Goal: Navigation & Orientation: Find specific page/section

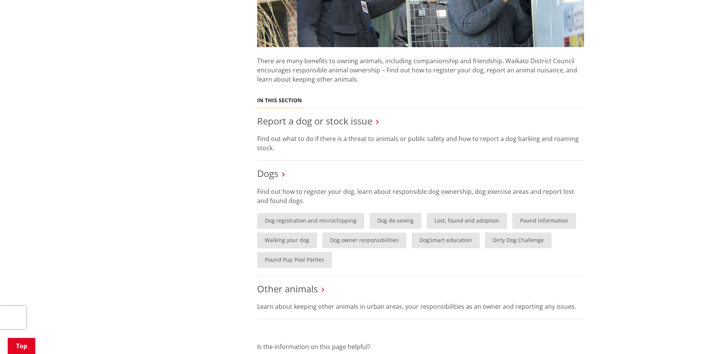
scroll to position [192, 0]
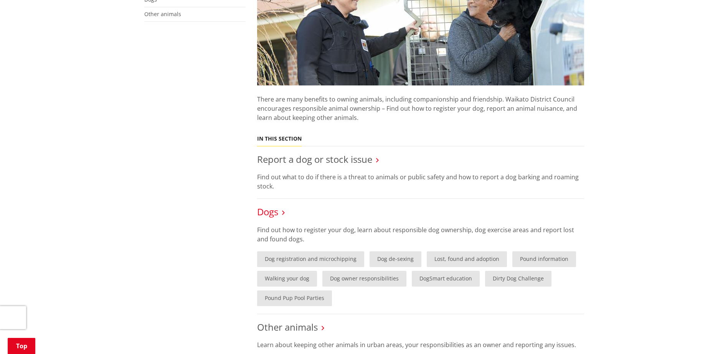
click at [270, 213] on link "Dogs" at bounding box center [267, 212] width 21 height 13
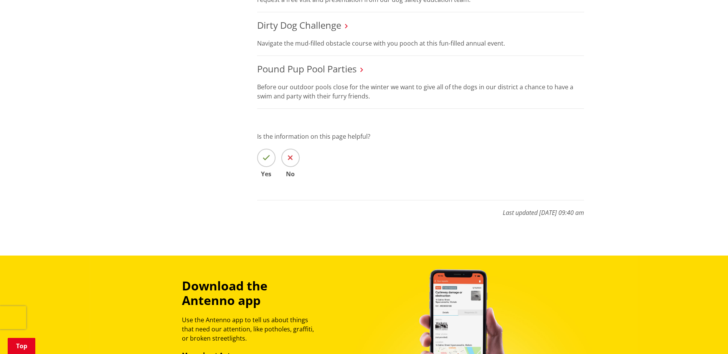
scroll to position [337, 0]
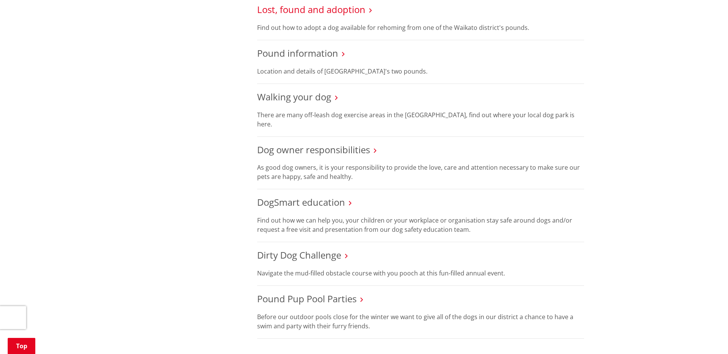
click at [293, 10] on link "Lost, found and adoption" at bounding box center [311, 9] width 108 height 13
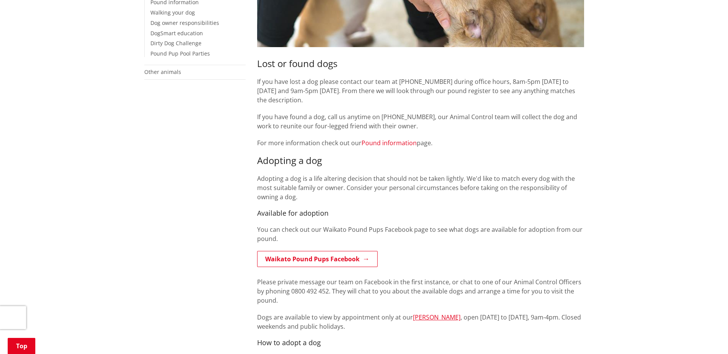
scroll to position [268, 0]
